Goal: Entertainment & Leisure: Consume media (video, audio)

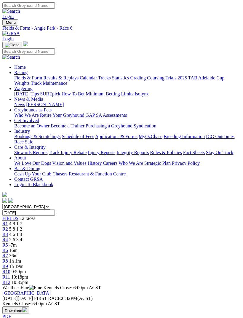
click at [22, 221] on span "4 8 1 7" at bounding box center [15, 223] width 13 height 5
click at [8, 227] on span "R2" at bounding box center [5, 229] width 6 height 5
click at [8, 232] on span "R3" at bounding box center [5, 234] width 6 height 5
click at [8, 237] on span "R4" at bounding box center [5, 239] width 6 height 5
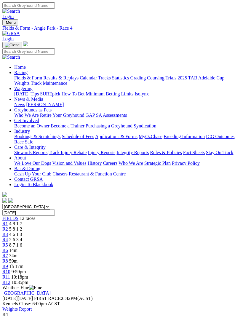
click at [8, 243] on span "R5" at bounding box center [5, 245] width 6 height 5
click at [8, 248] on span "R6" at bounding box center [5, 250] width 6 height 5
click at [8, 221] on link "R1" at bounding box center [5, 223] width 6 height 5
click at [8, 221] on span "R1" at bounding box center [5, 223] width 6 height 5
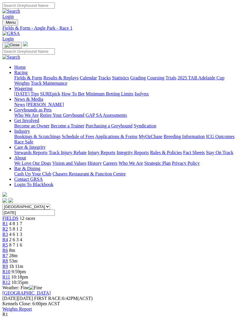
click at [8, 221] on link "R1" at bounding box center [5, 223] width 6 height 5
click at [8, 221] on span "R1" at bounding box center [5, 223] width 6 height 5
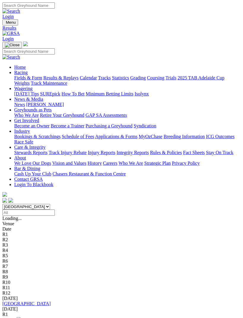
click at [129, 312] on div "R1" at bounding box center [121, 314] width 238 height 5
click at [21, 317] on img at bounding box center [19, 319] width 5 height 5
